Goal: Information Seeking & Learning: Learn about a topic

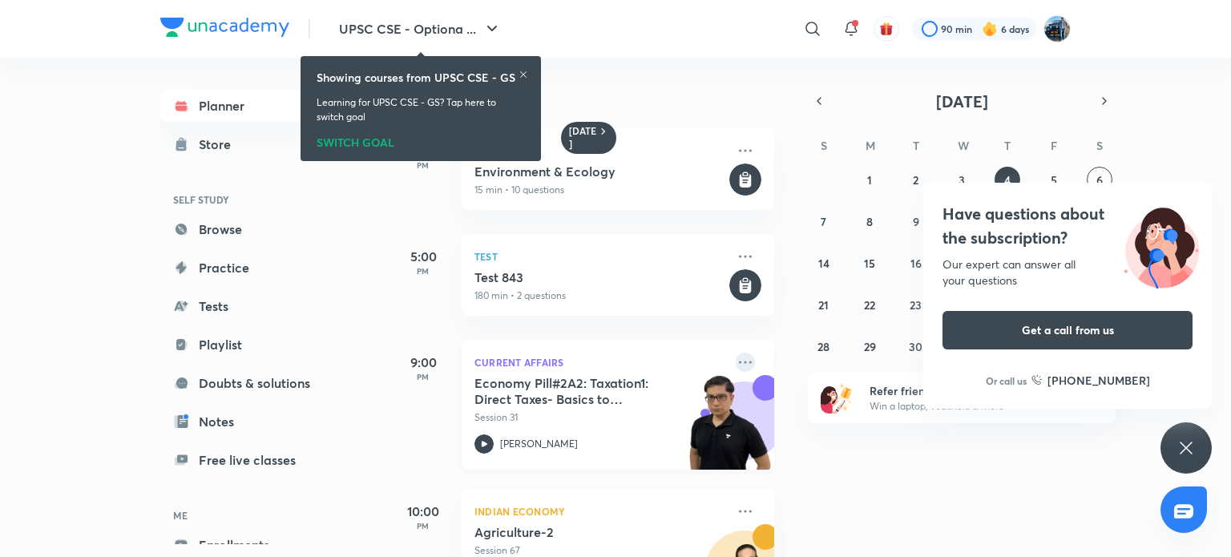
drag, startPoint x: 0, startPoint y: 0, endPoint x: 732, endPoint y: 365, distance: 818.0
click at [735, 365] on icon at bounding box center [744, 362] width 19 height 19
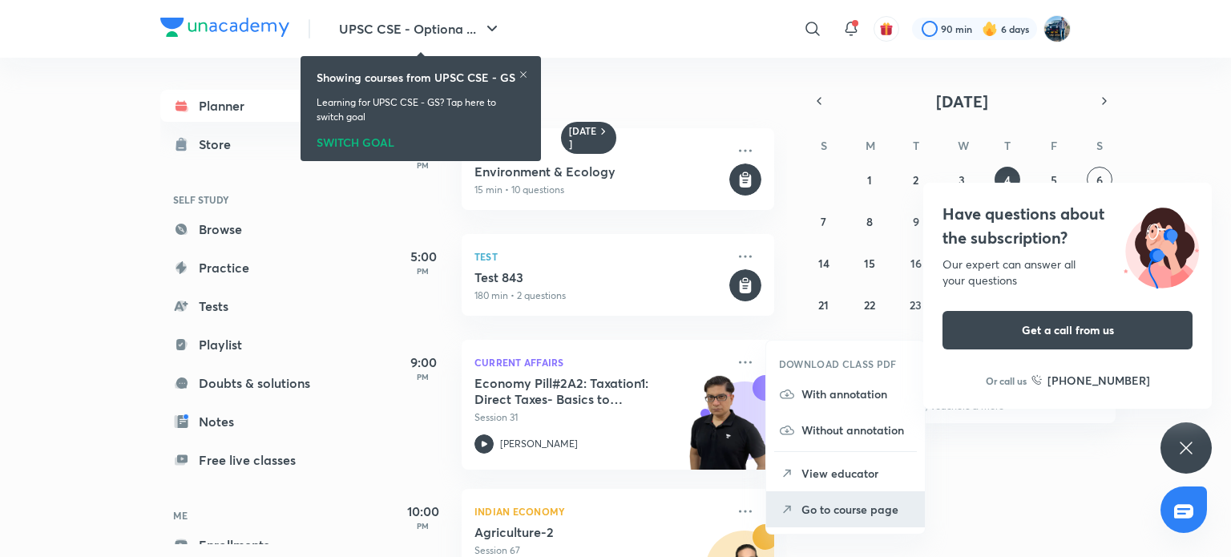
click at [813, 506] on p "Go to course page" at bounding box center [856, 509] width 111 height 17
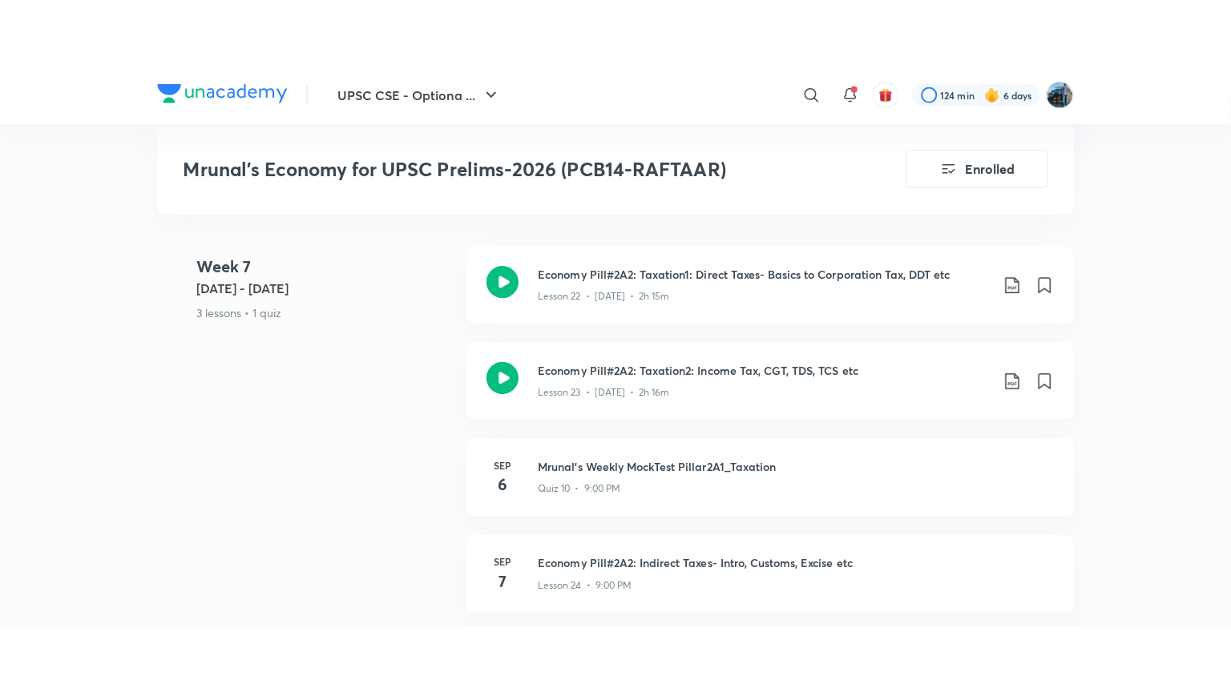
scroll to position [4277, 0]
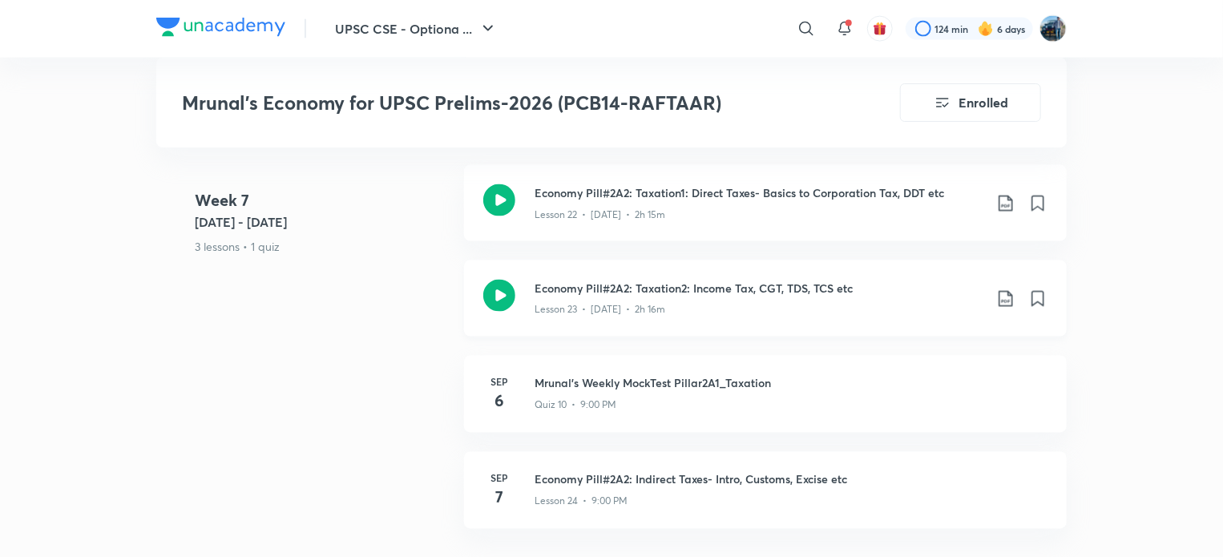
click at [845, 296] on h3 "Economy Pill#2A2: Taxation2: Income Tax, CGT, TDS, TCS etc" at bounding box center [758, 288] width 449 height 17
